Goal: Navigation & Orientation: Go to known website

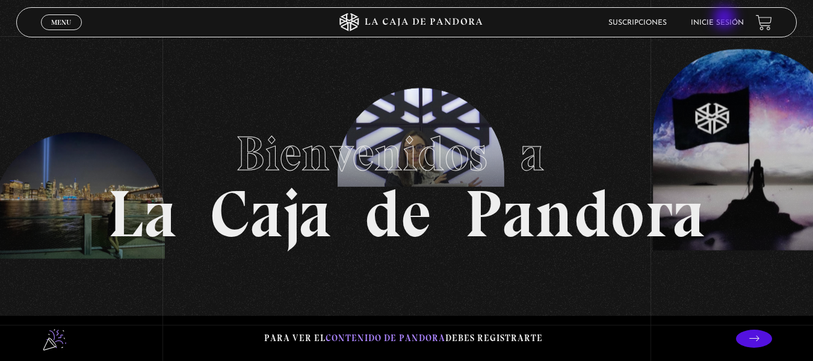
click at [726, 19] on link "Inicie sesión" at bounding box center [717, 22] width 53 height 7
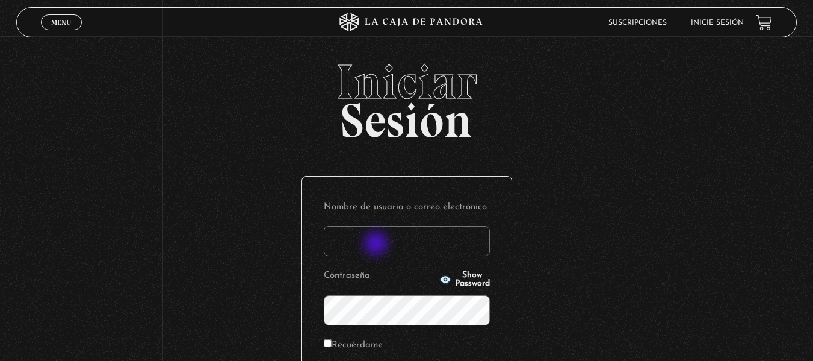
click at [377, 244] on input "Nombre de usuario o correo electrónico" at bounding box center [407, 241] width 166 height 30
type input "[DATE][EMAIL_ADDRESS][DOMAIN_NAME]"
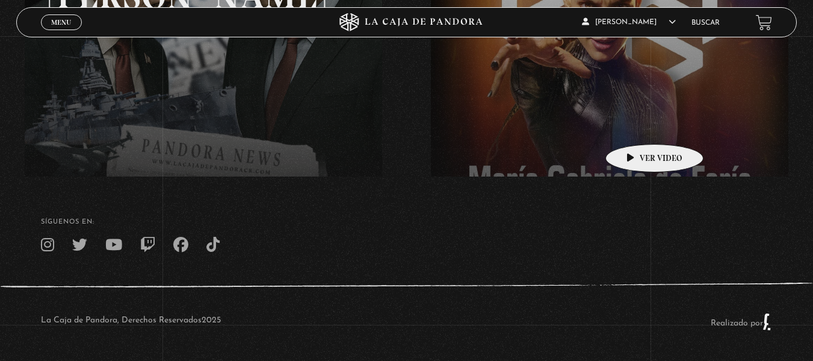
scroll to position [55, 0]
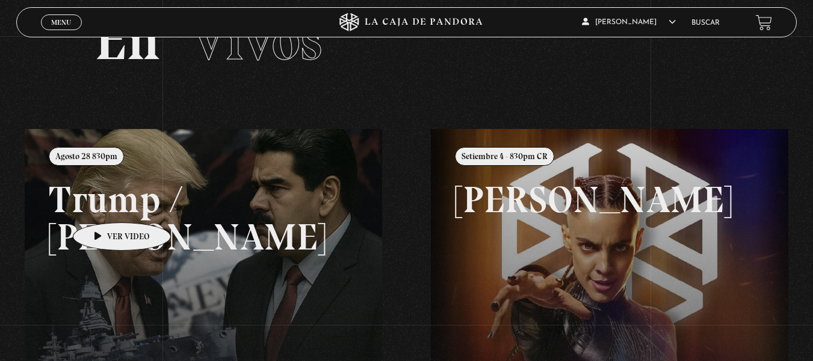
click at [103, 204] on link at bounding box center [431, 309] width 813 height 361
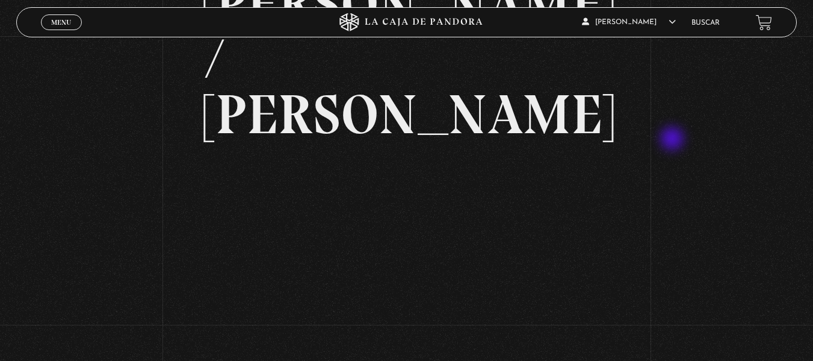
scroll to position [60, 0]
